Goal: Information Seeking & Learning: Learn about a topic

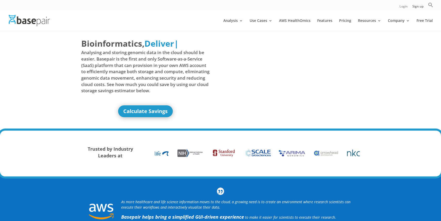
click at [403, 6] on link "Login" at bounding box center [403, 7] width 8 height 5
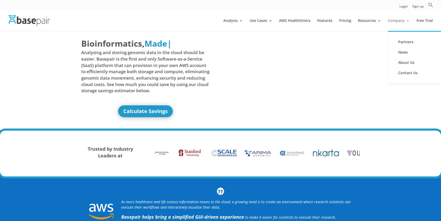
click at [394, 22] on link "Company" at bounding box center [399, 25] width 22 height 12
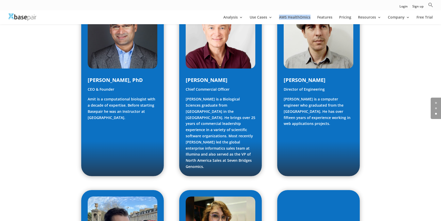
scroll to position [295, 0]
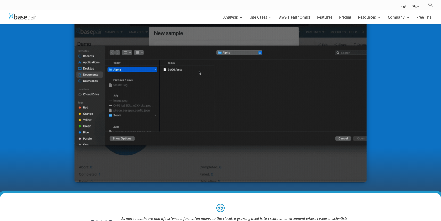
scroll to position [171, 0]
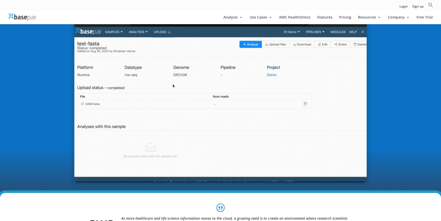
click at [196, 129] on img at bounding box center [220, 100] width 292 height 164
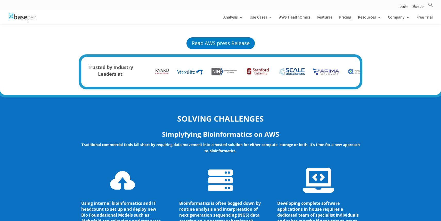
scroll to position [426, 0]
